Goal: Navigation & Orientation: Understand site structure

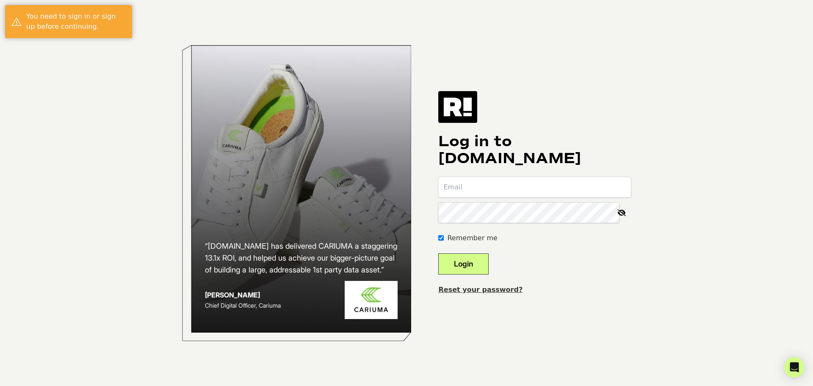
type input "[PERSON_NAME][EMAIL_ADDRESS][DOMAIN_NAME]"
click at [487, 265] on button "Login" at bounding box center [463, 263] width 50 height 21
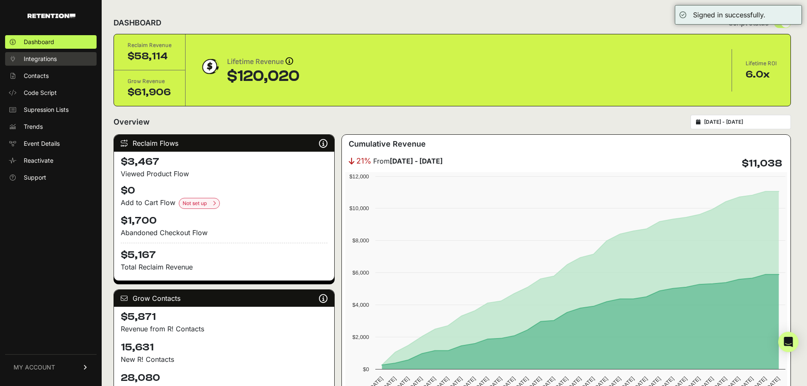
click at [59, 58] on link "Integrations" at bounding box center [51, 59] width 92 height 14
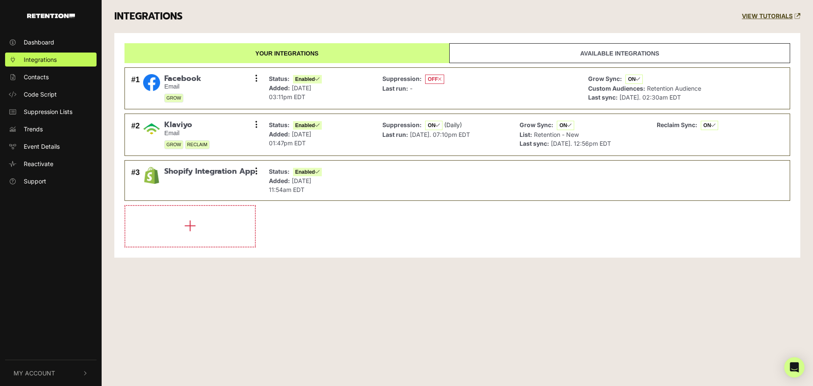
click at [545, 48] on link "Available integrations" at bounding box center [619, 53] width 341 height 20
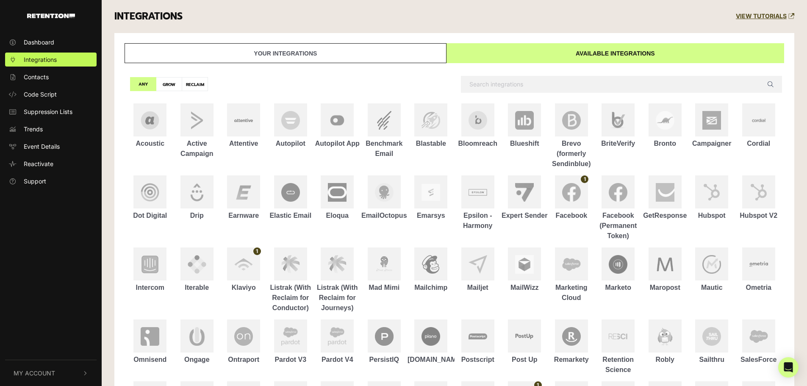
click at [379, 59] on link "Your integrations" at bounding box center [286, 53] width 322 height 20
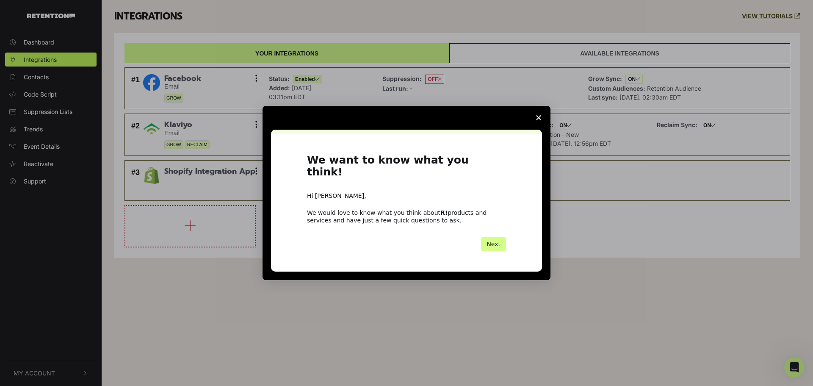
click at [535, 127] on span "Close survey" at bounding box center [539, 118] width 24 height 24
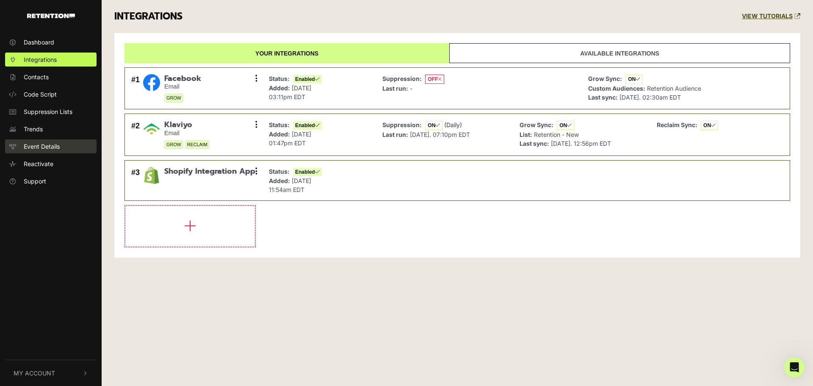
click at [45, 147] on span "Event Details" at bounding box center [42, 146] width 36 height 9
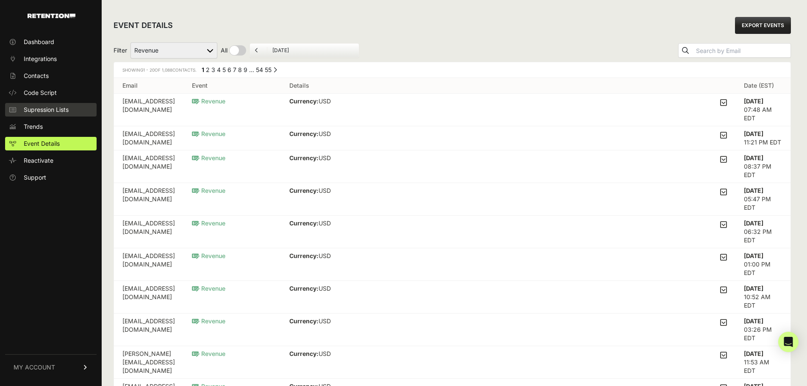
click at [44, 109] on span "Supression Lists" at bounding box center [46, 109] width 45 height 8
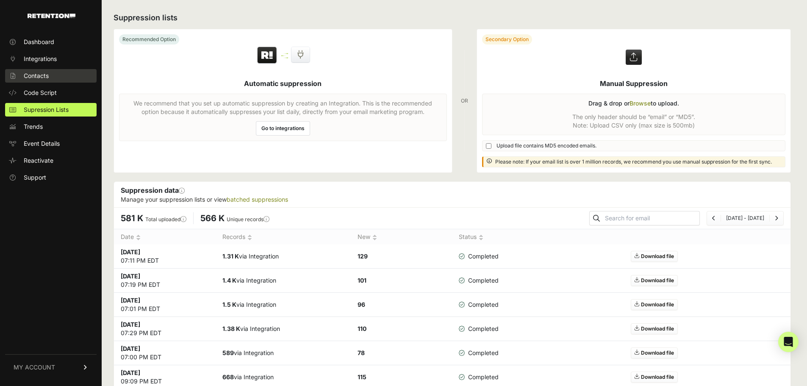
click at [39, 72] on span "Contacts" at bounding box center [36, 76] width 25 height 8
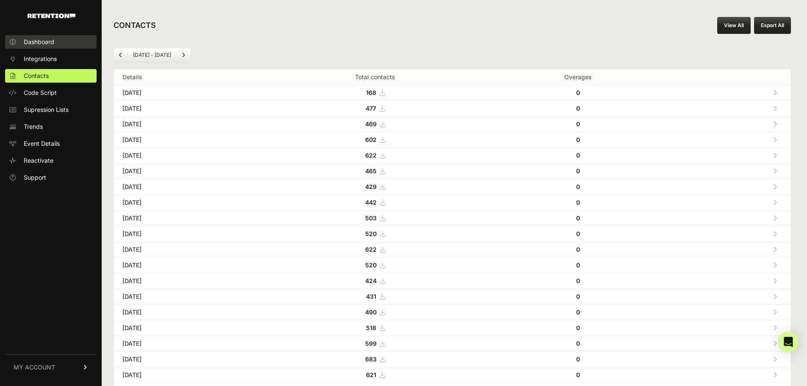
click at [42, 45] on span "Dashboard" at bounding box center [39, 42] width 31 height 8
